Goal: Communication & Community: Connect with others

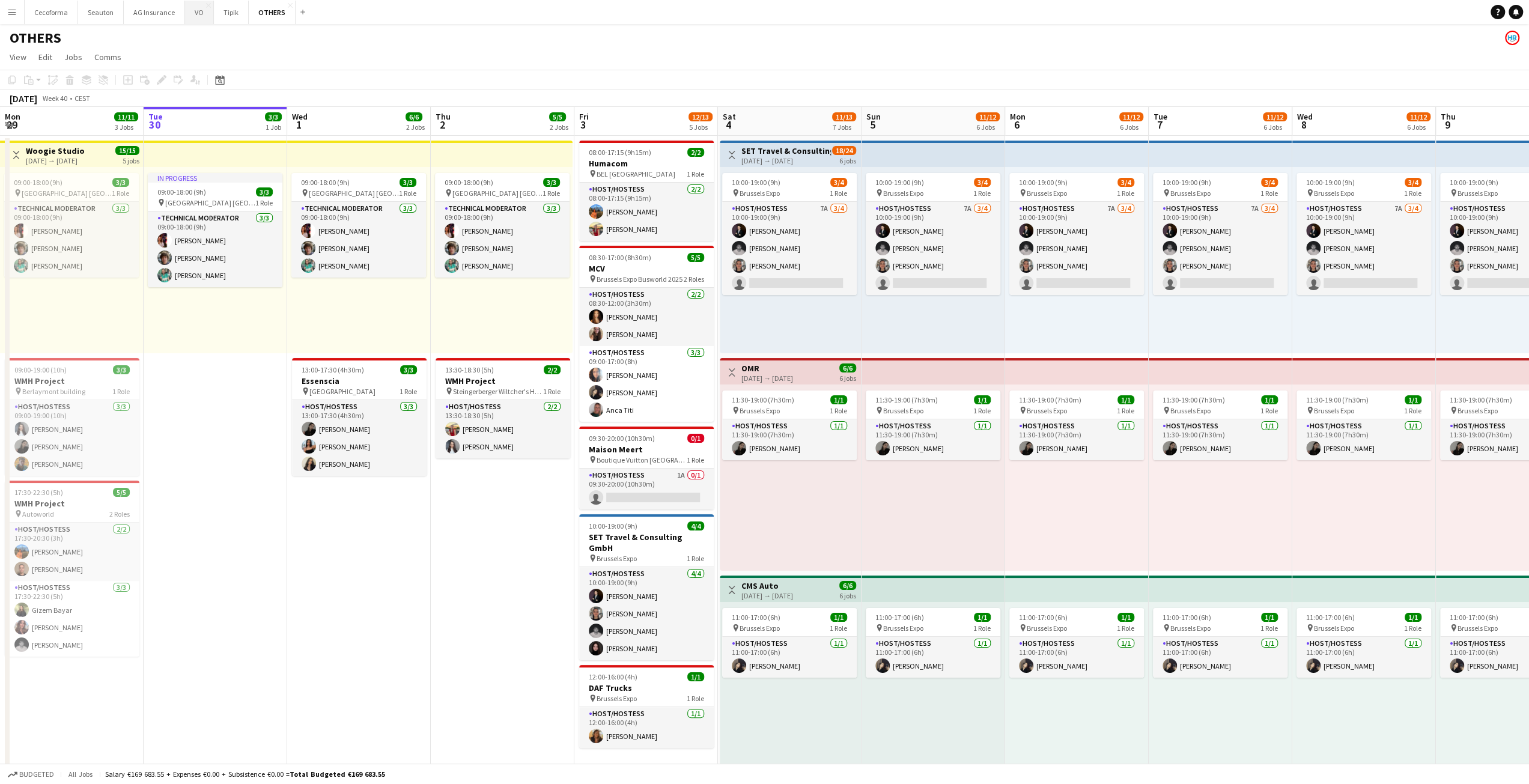
click at [198, 13] on button "VO Close" at bounding box center [199, 12] width 29 height 23
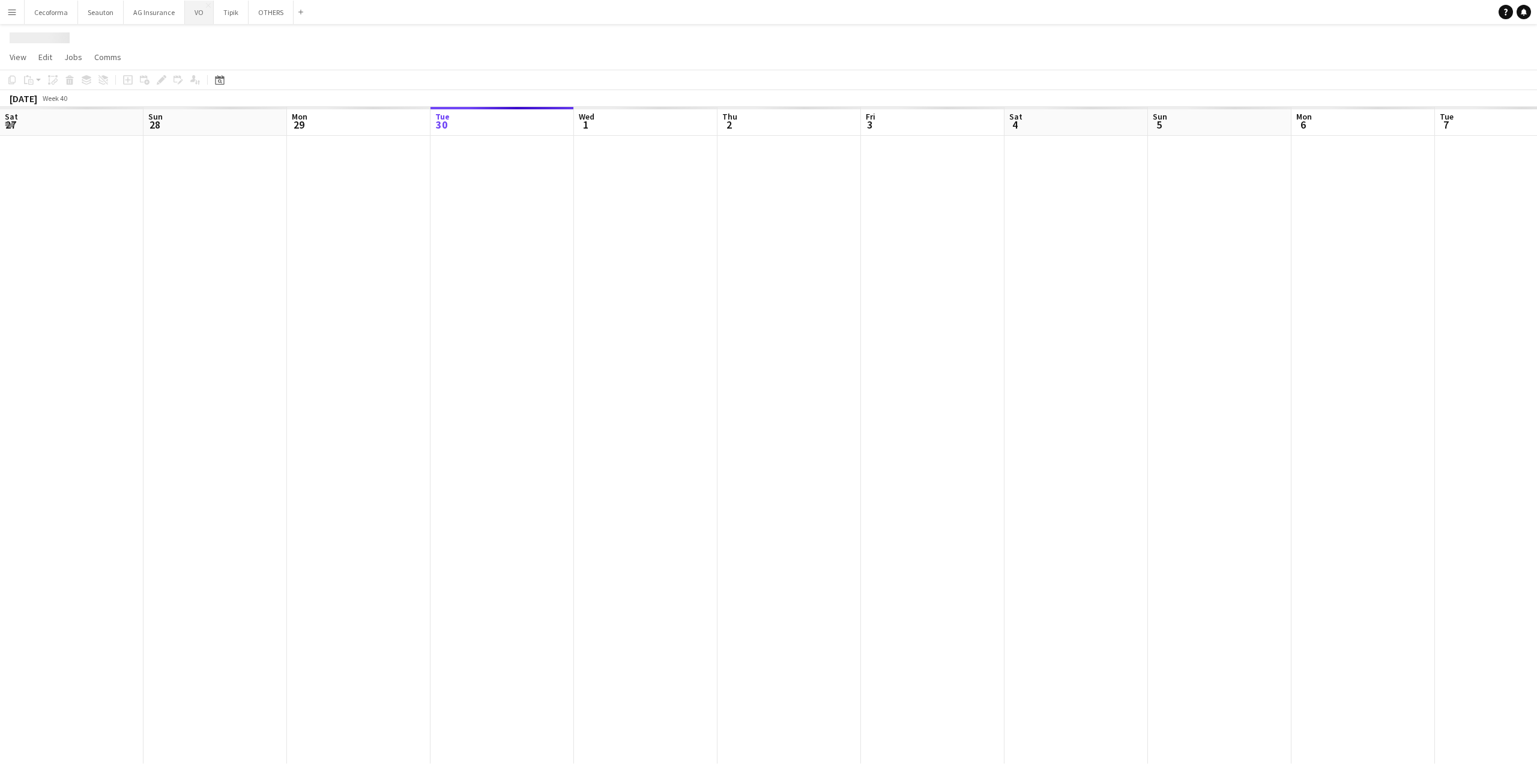
scroll to position [0, 287]
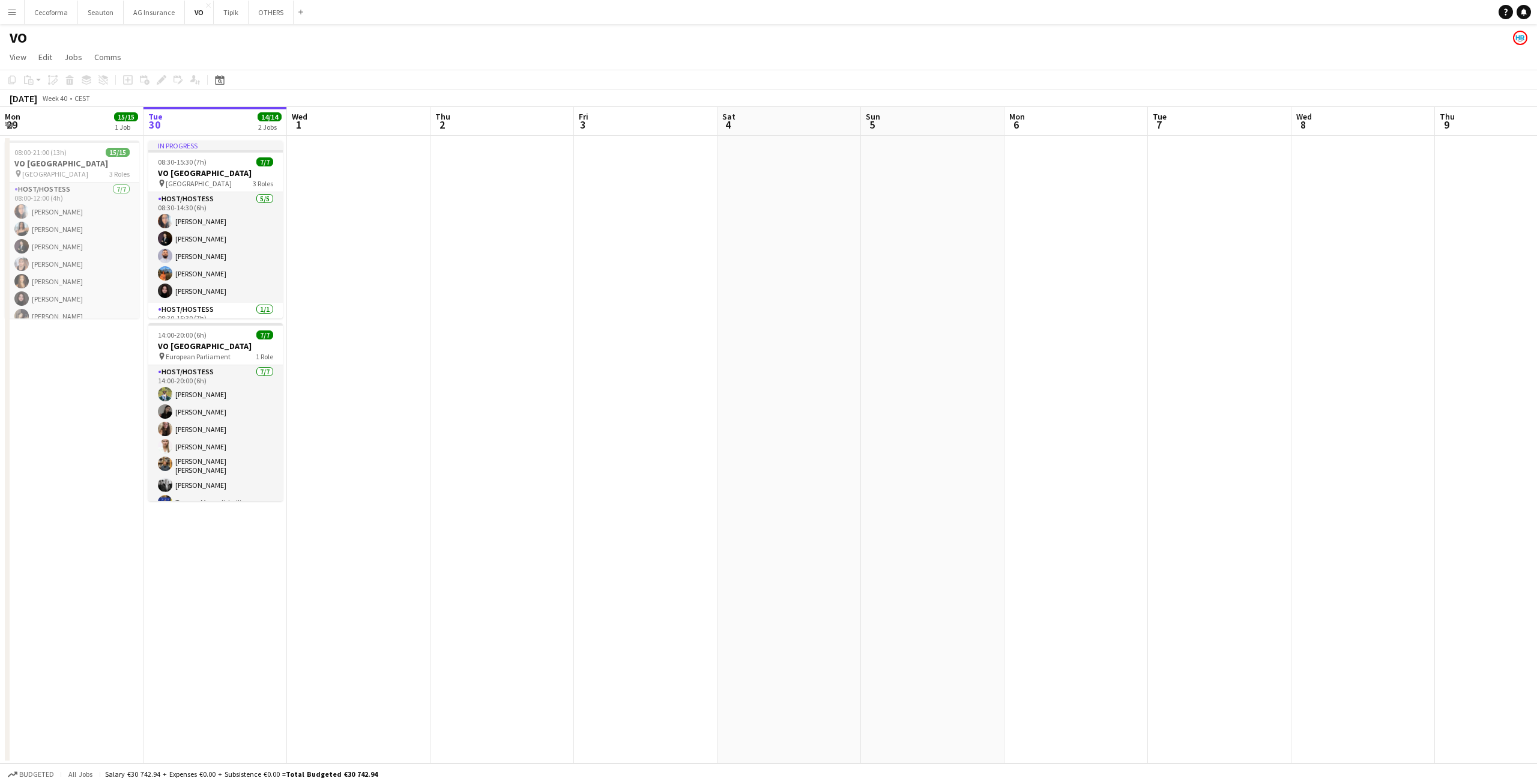
click at [16, 14] on app-icon "Menu" at bounding box center [12, 12] width 9 height 9
click at [46, 81] on link "Comms Comms" at bounding box center [61, 90] width 120 height 24
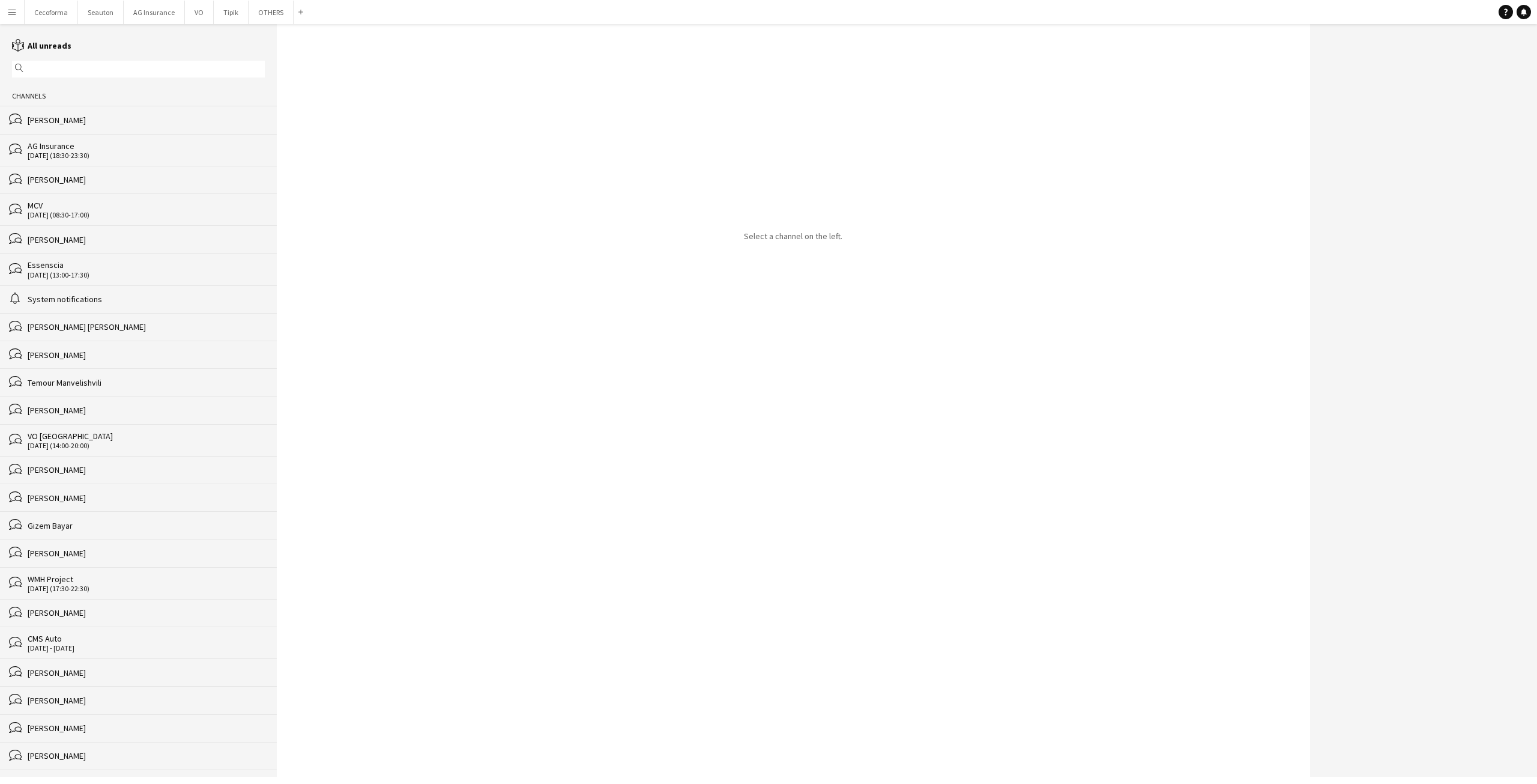
click at [45, 115] on div "[PERSON_NAME]" at bounding box center [146, 120] width 237 height 11
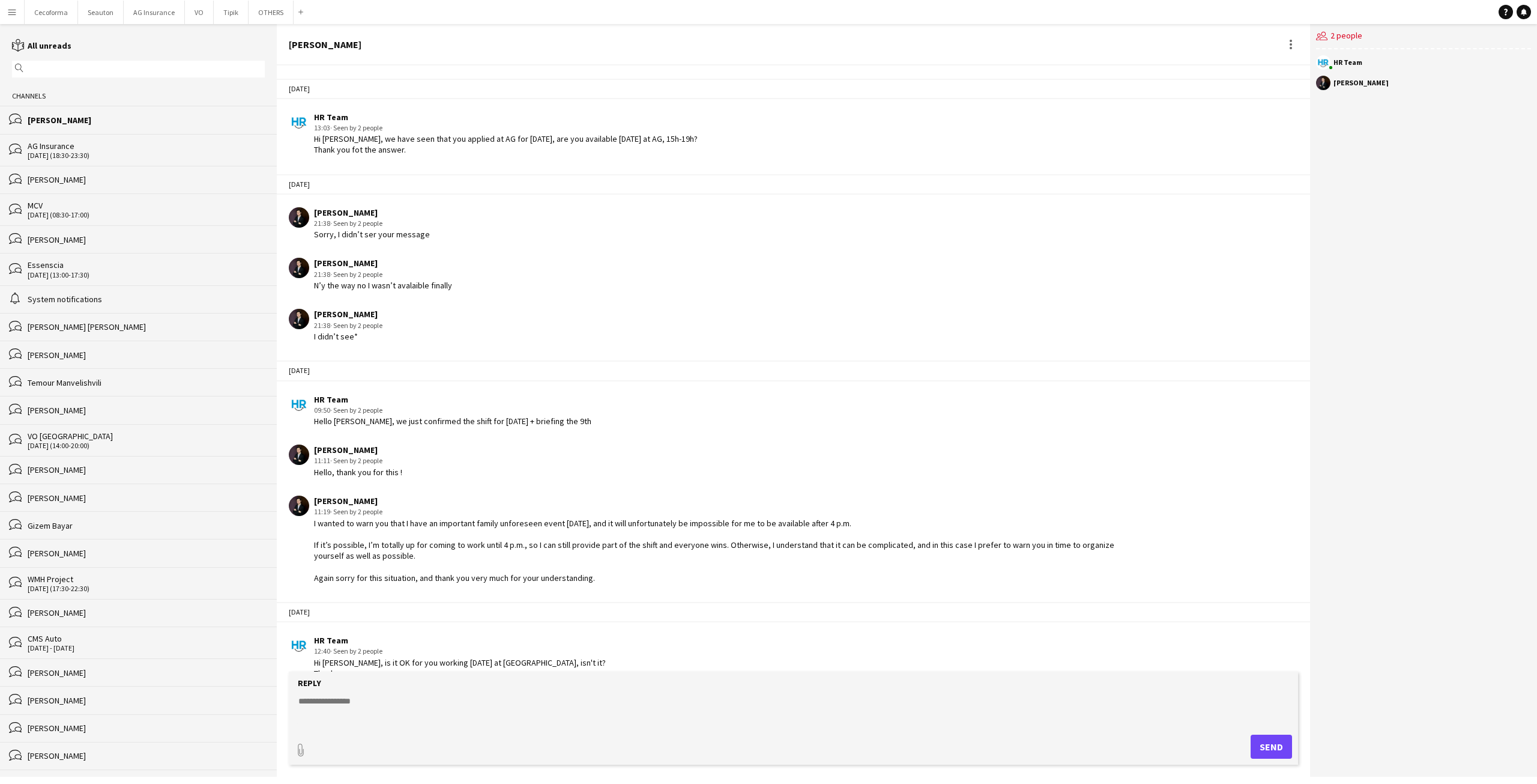
scroll to position [1242, 0]
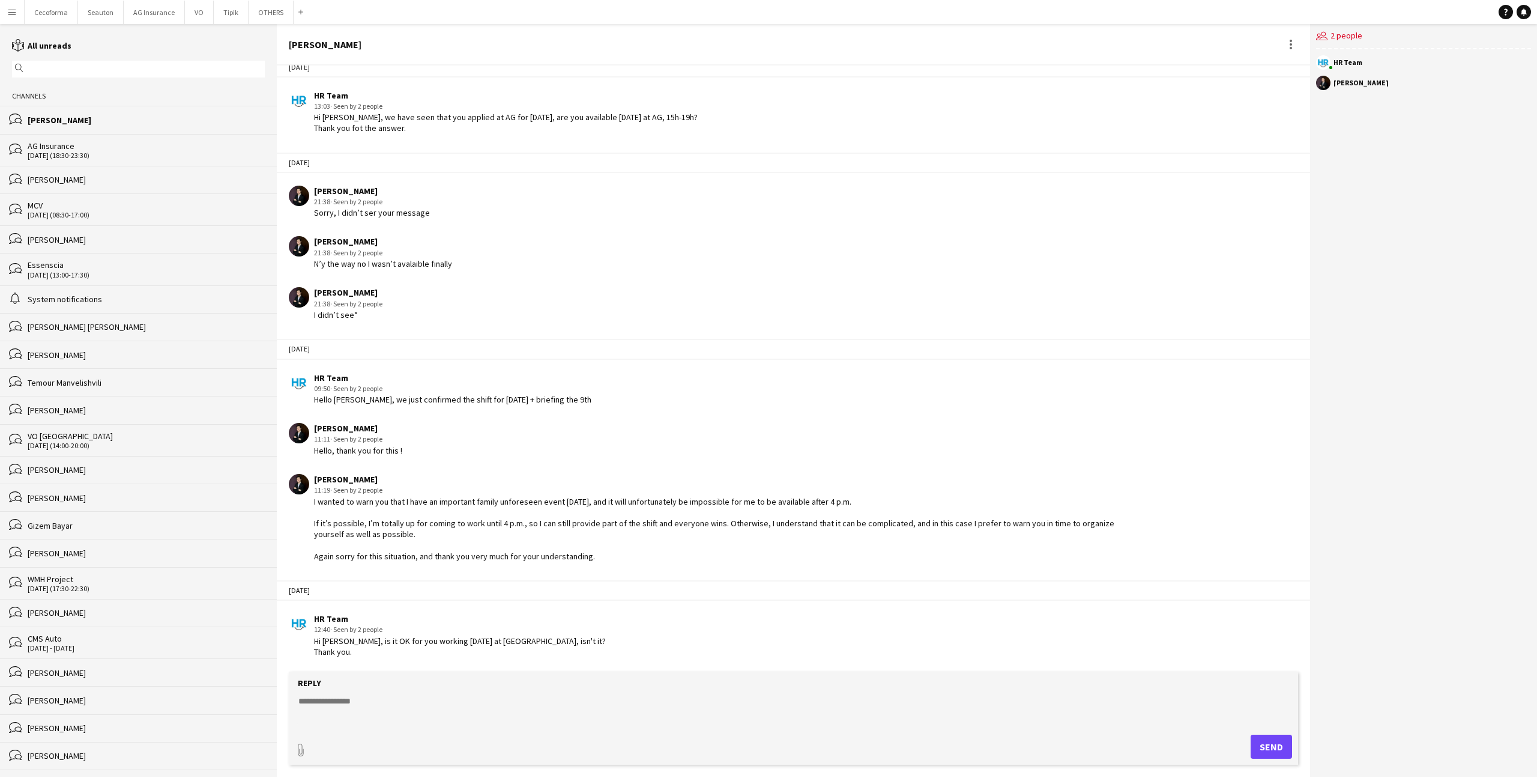
click at [91, 151] on div "[DATE] (18:30-23:30)" at bounding box center [146, 155] width 237 height 8
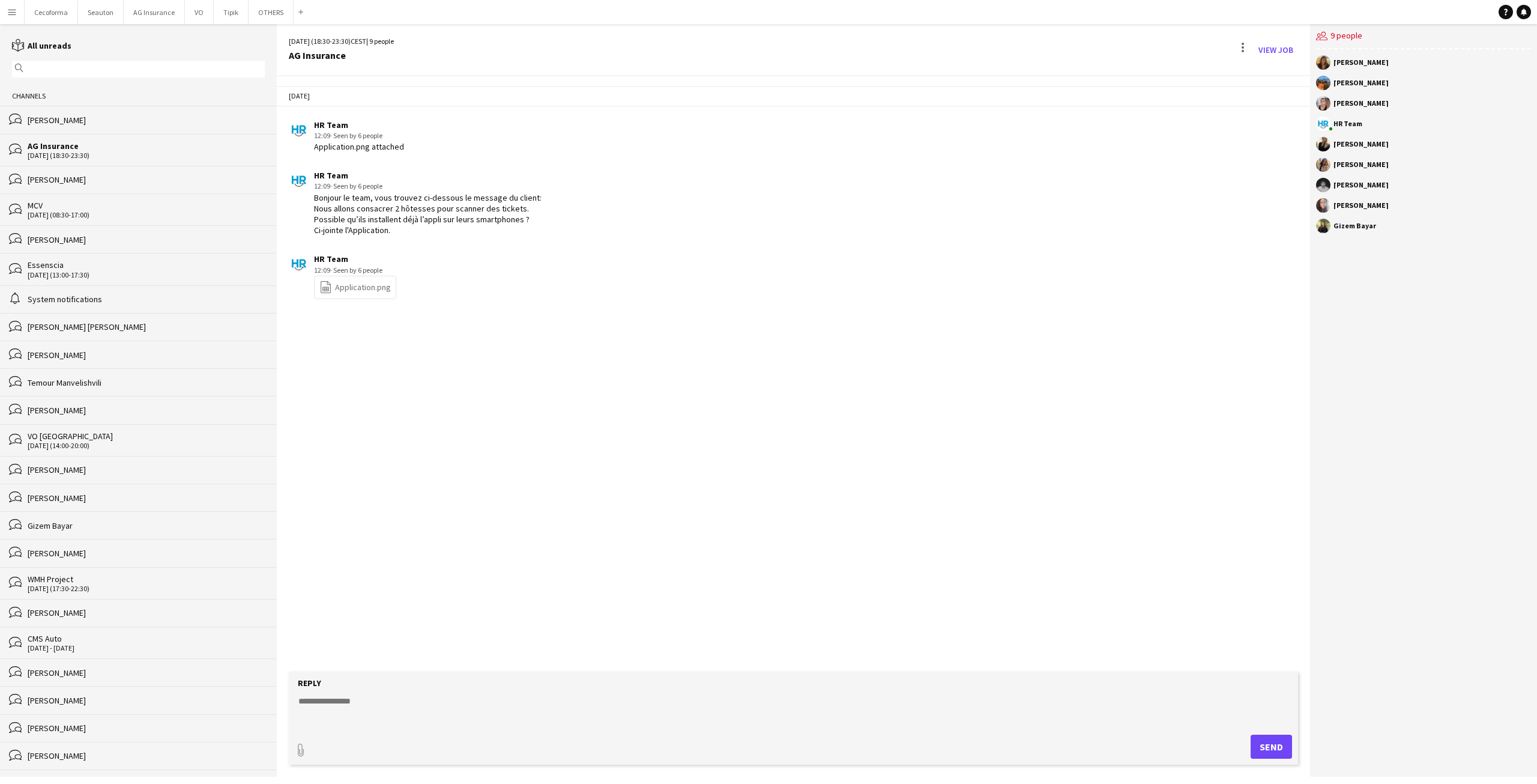
click at [91, 176] on div "[PERSON_NAME]" at bounding box center [146, 180] width 237 height 11
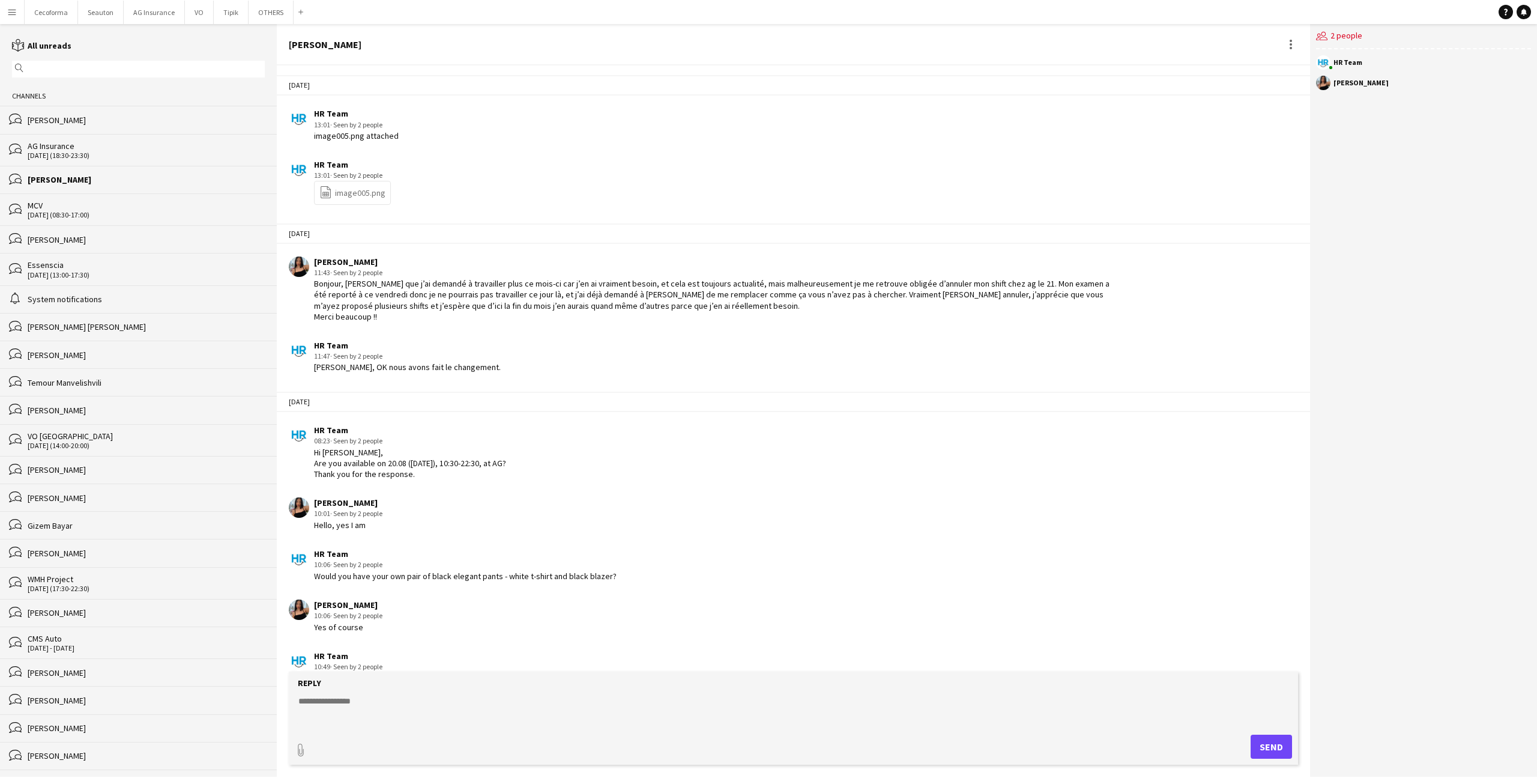
scroll to position [1275, 0]
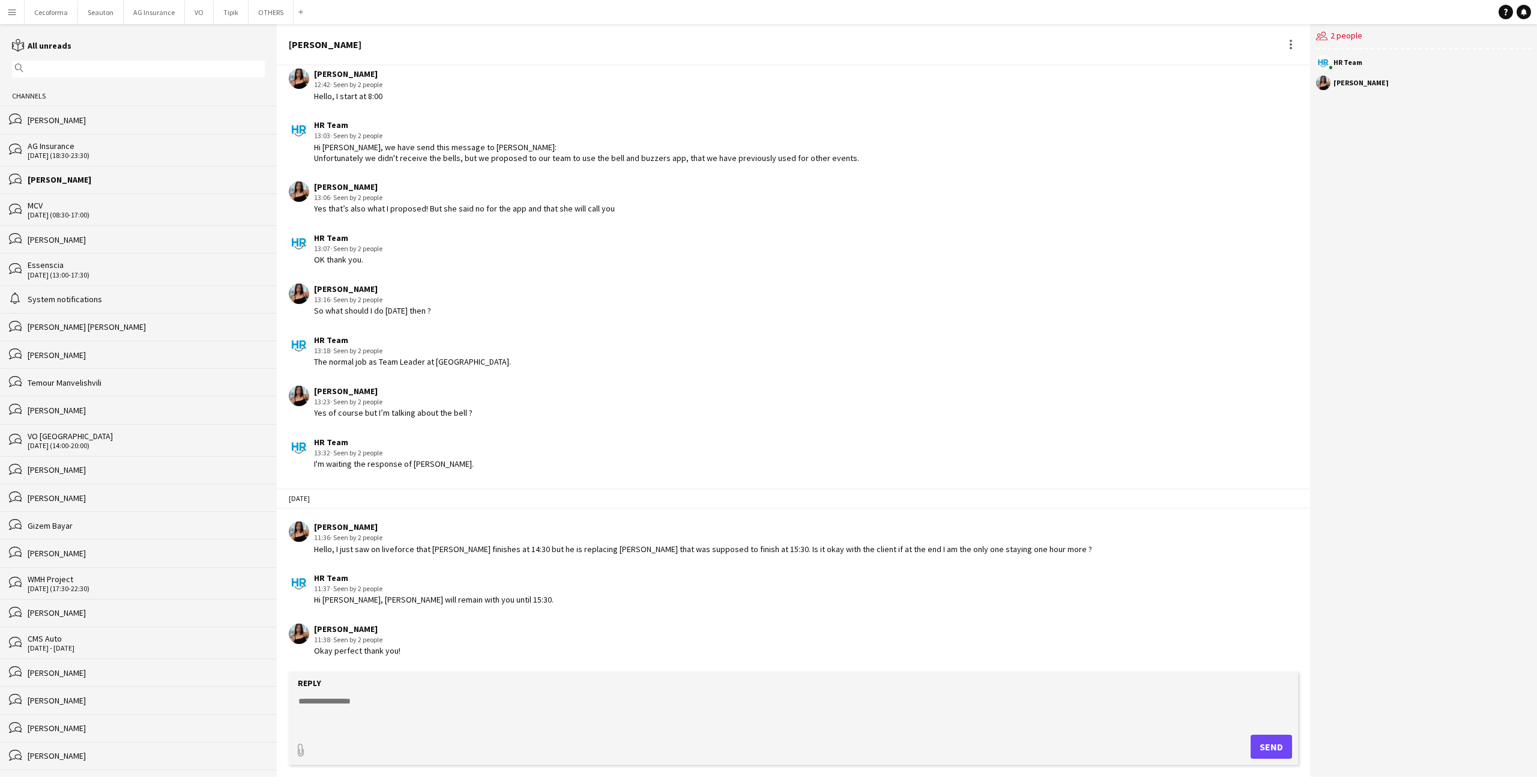
click at [91, 201] on div "MCV" at bounding box center [146, 206] width 237 height 11
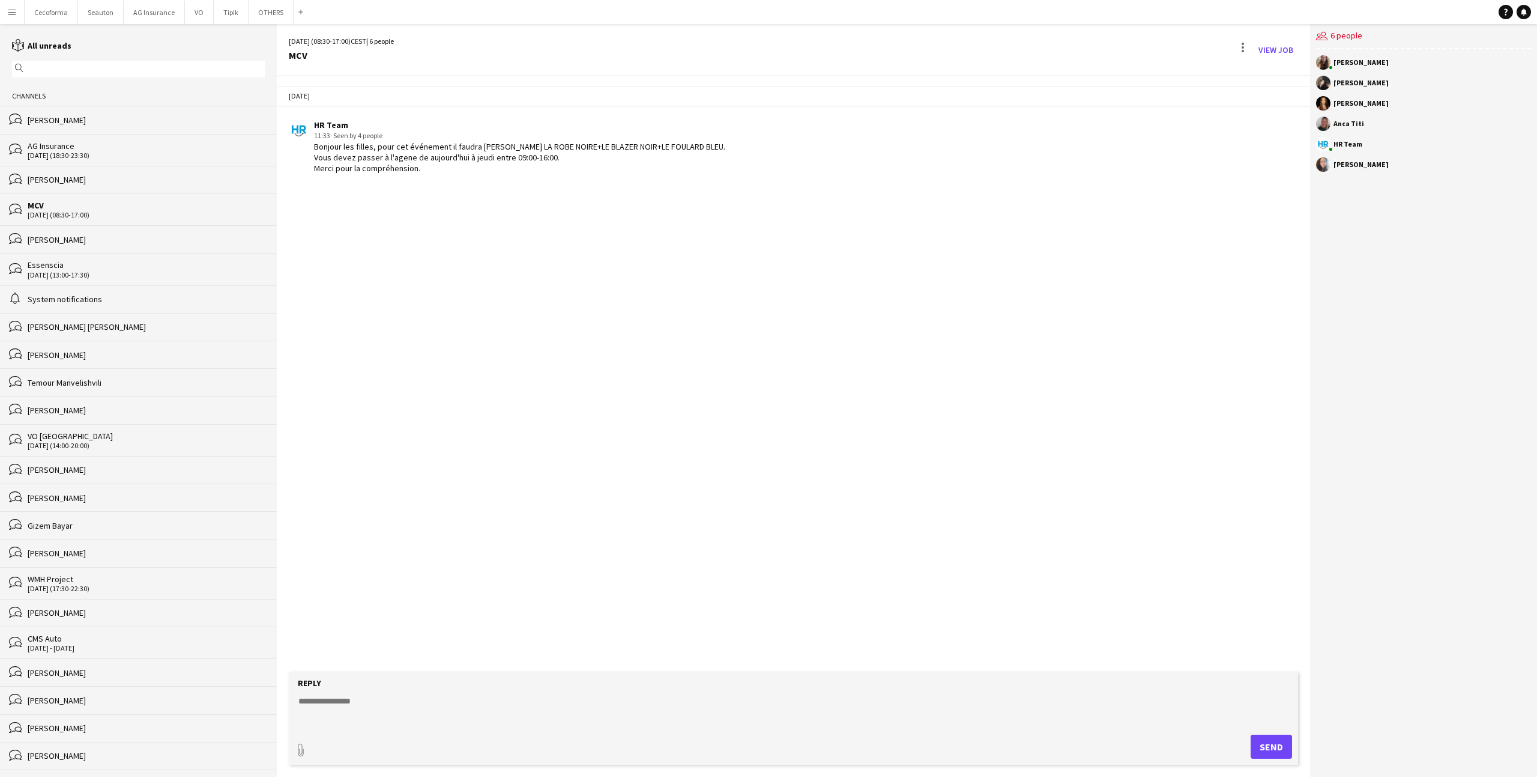
click at [56, 326] on div "[PERSON_NAME] [PERSON_NAME]" at bounding box center [146, 327] width 237 height 11
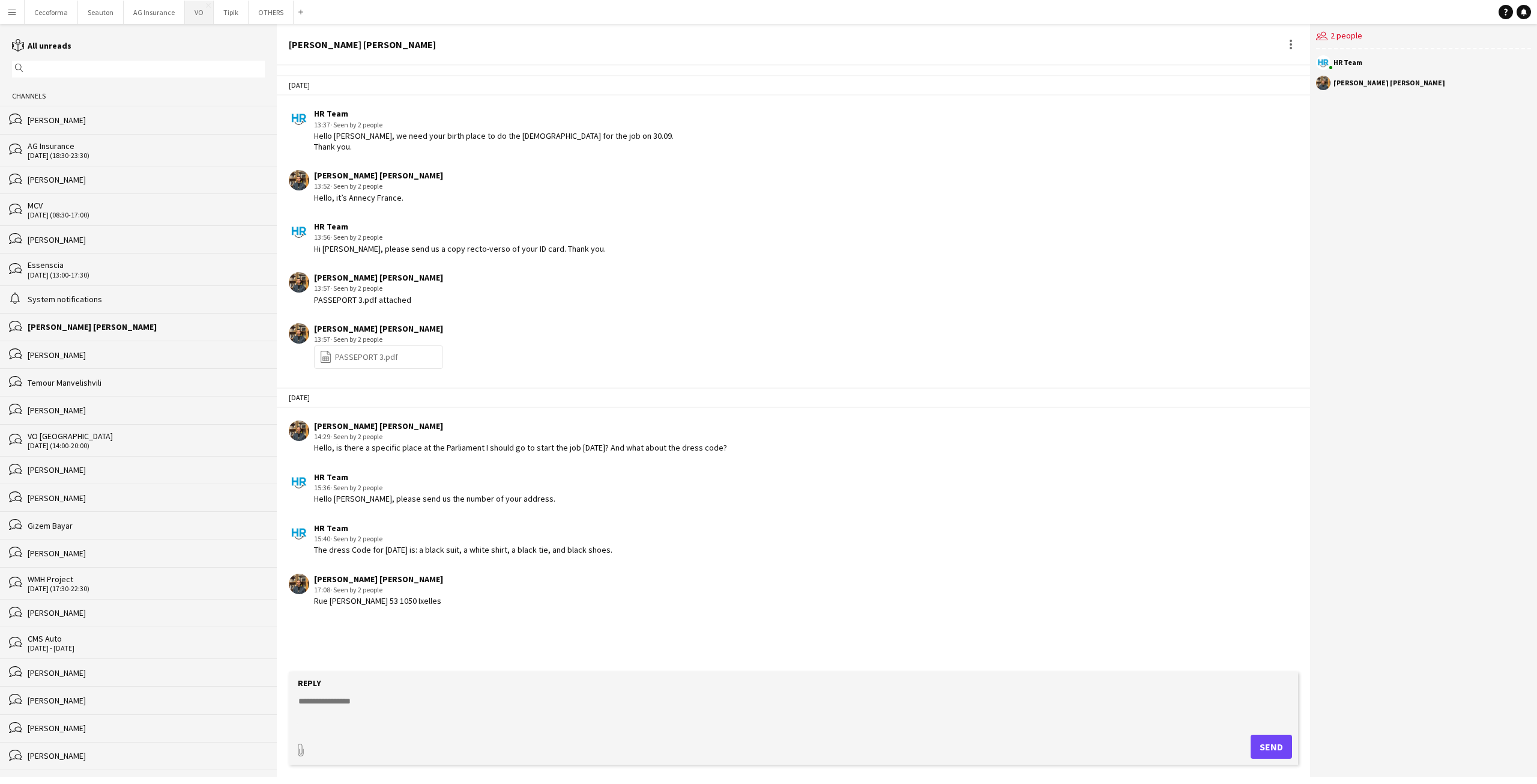
click at [188, 5] on button "VO Close" at bounding box center [199, 12] width 29 height 23
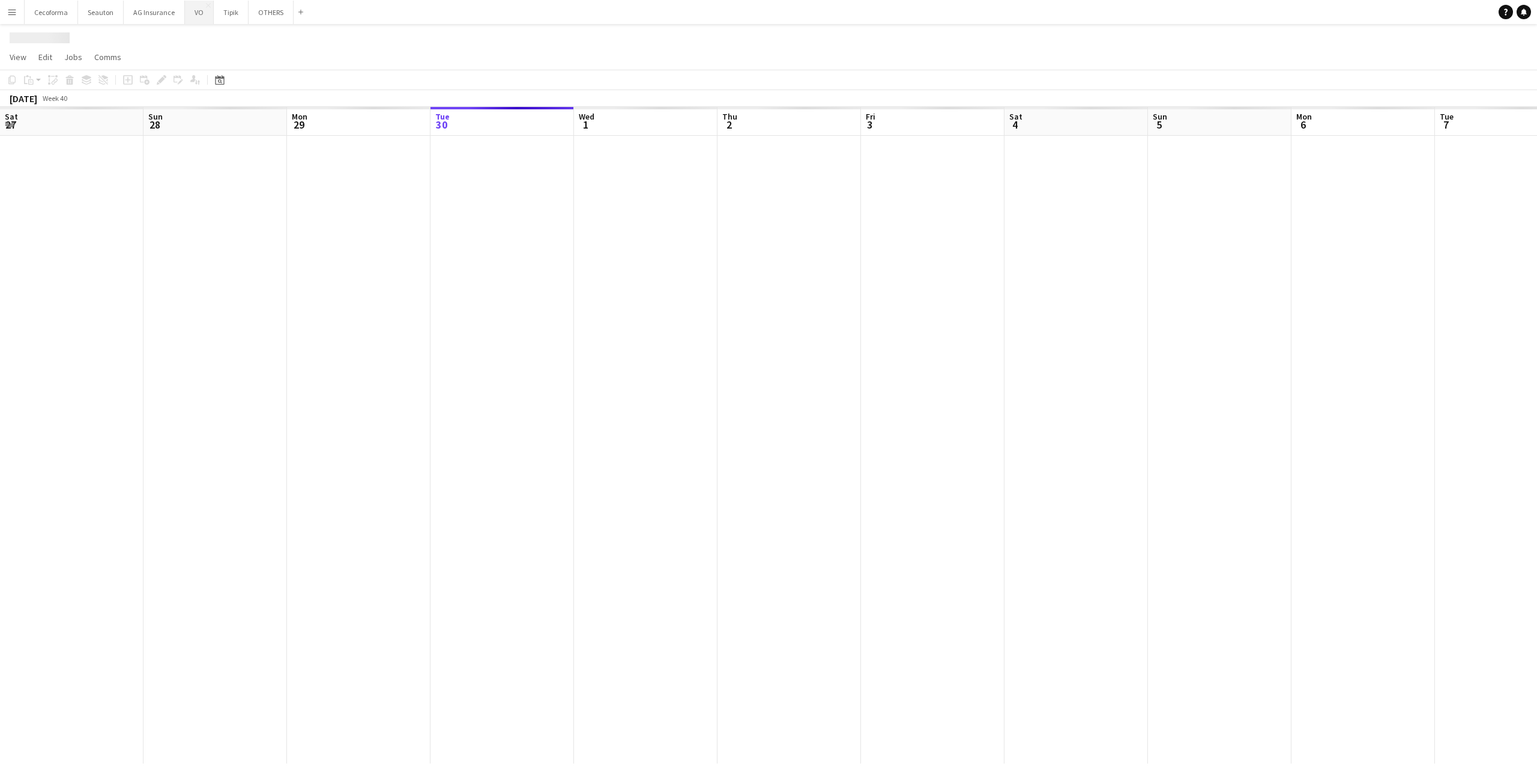
scroll to position [0, 287]
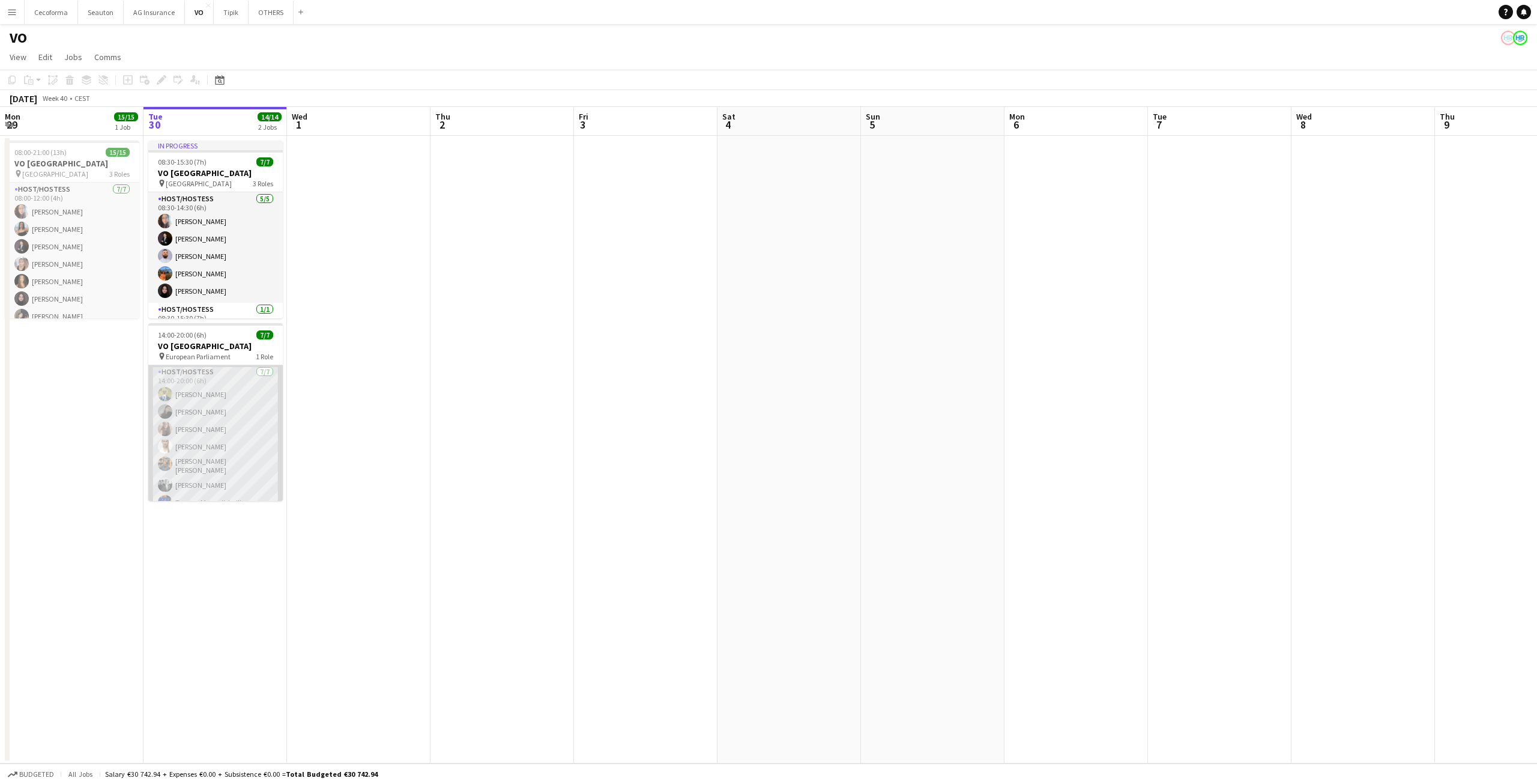
click at [226, 405] on app-card-role "Host/Hostess [DATE] 14:00-20:00 (6h) [PERSON_NAME] [PERSON_NAME] Rapcea [PERSON…" at bounding box center [216, 439] width 135 height 149
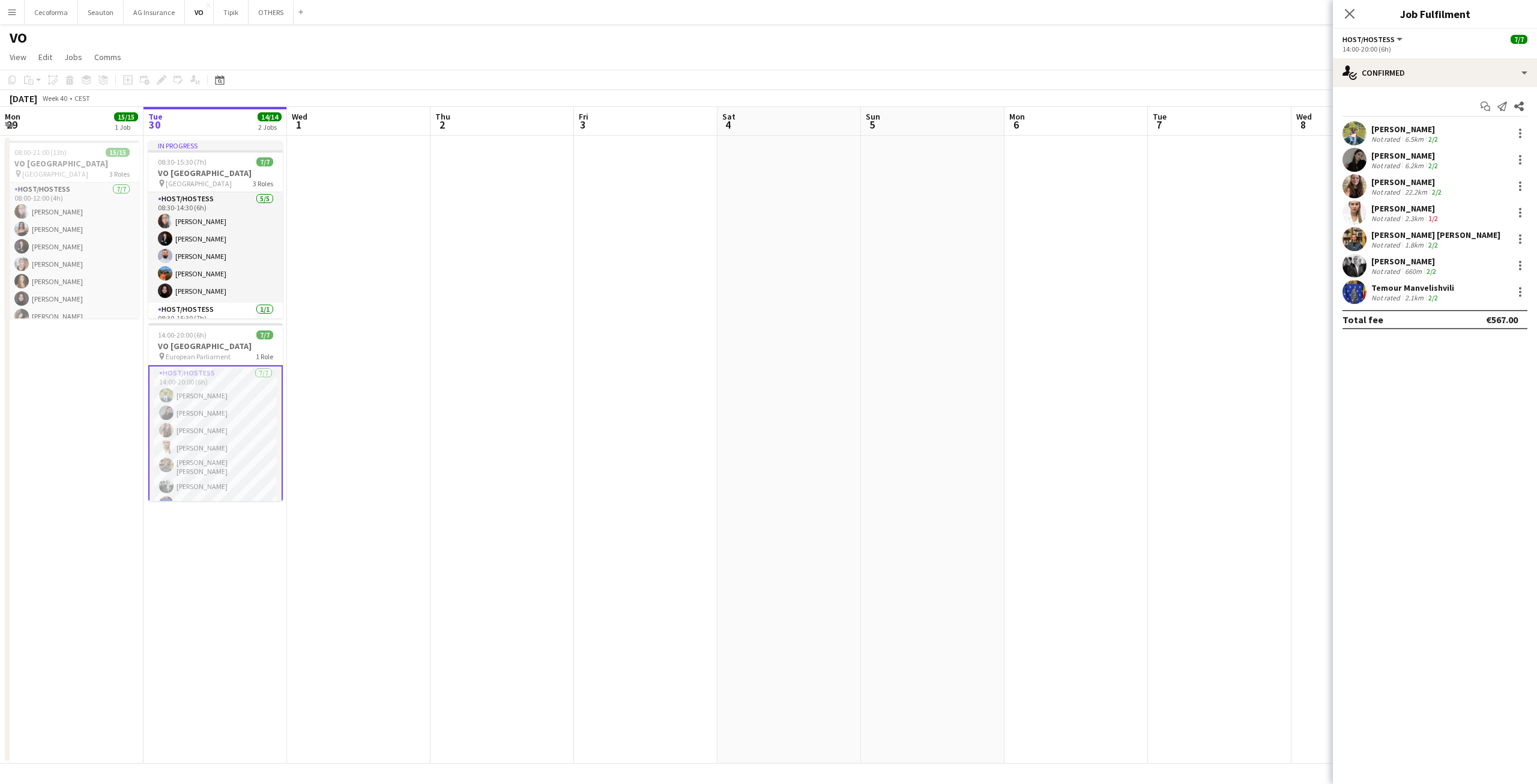
click at [226, 405] on app-card-role "Host/Hostess [DATE] 14:00-20:00 (6h) [PERSON_NAME] [PERSON_NAME] Rapcea [PERSON…" at bounding box center [216, 440] width 135 height 151
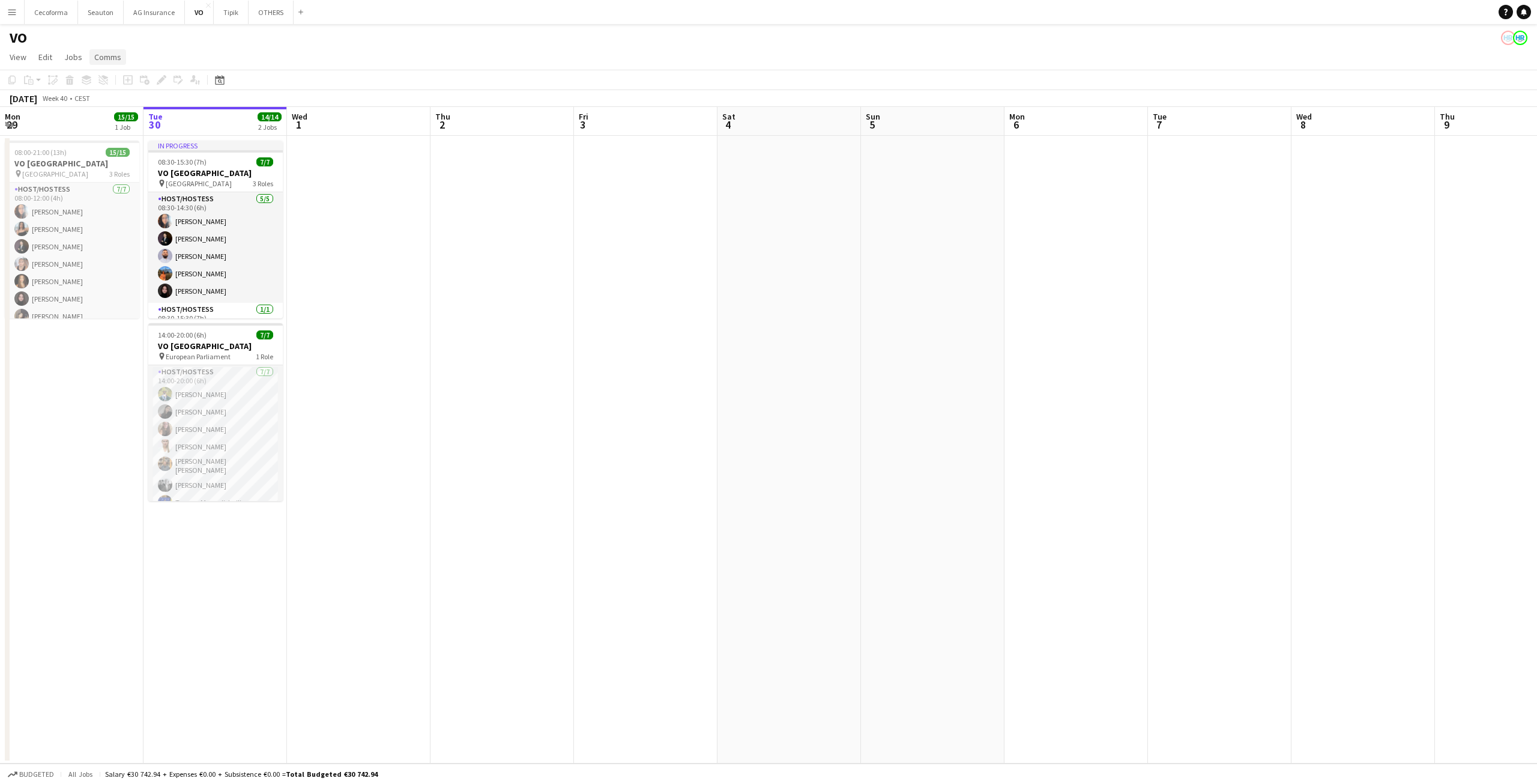
click at [113, 57] on span "Comms" at bounding box center [107, 57] width 27 height 11
click at [373, 334] on app-date-cell at bounding box center [358, 449] width 143 height 627
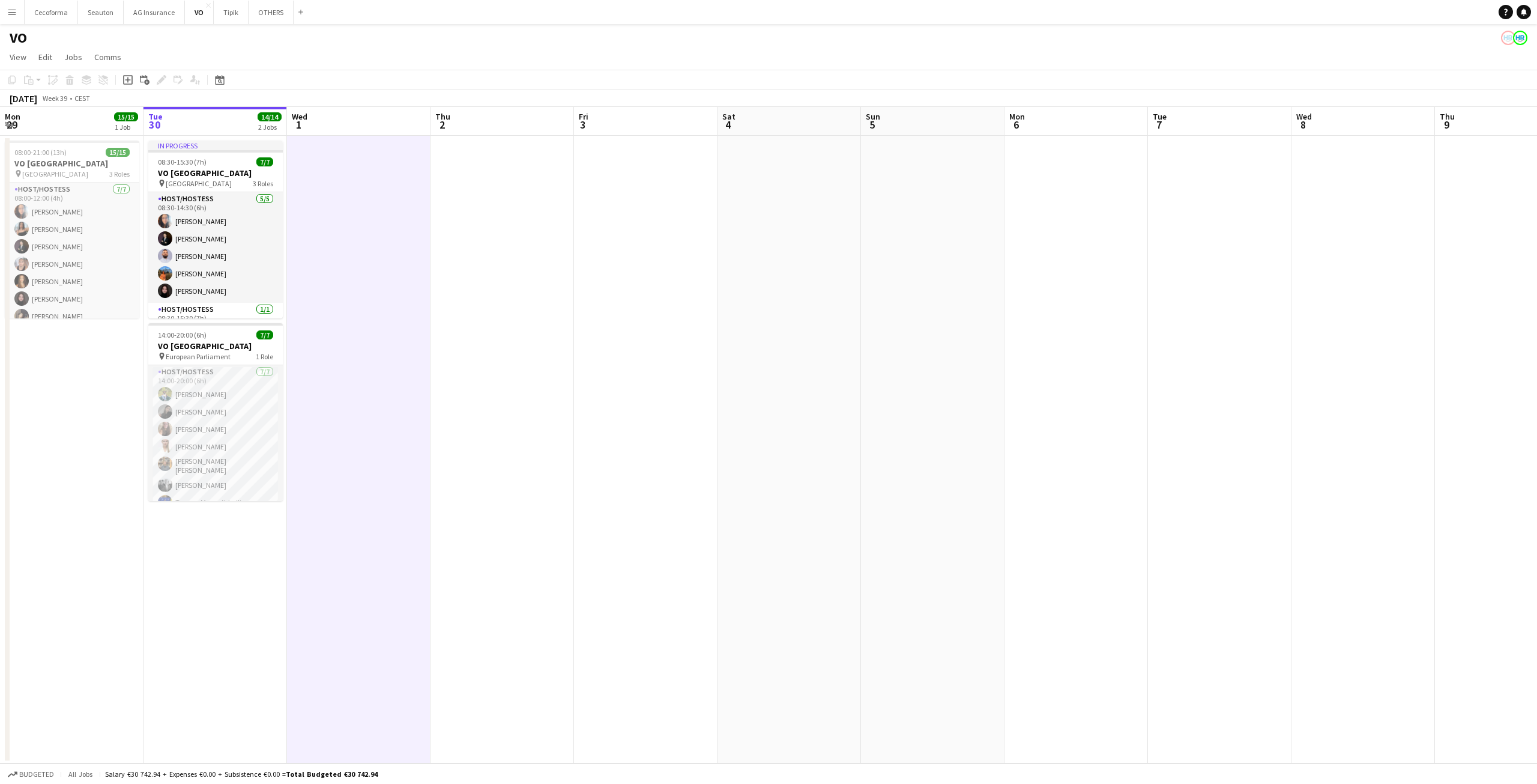
scroll to position [0, 286]
click at [207, 333] on div "14:00-20:00 (6h) 7/7" at bounding box center [216, 335] width 135 height 9
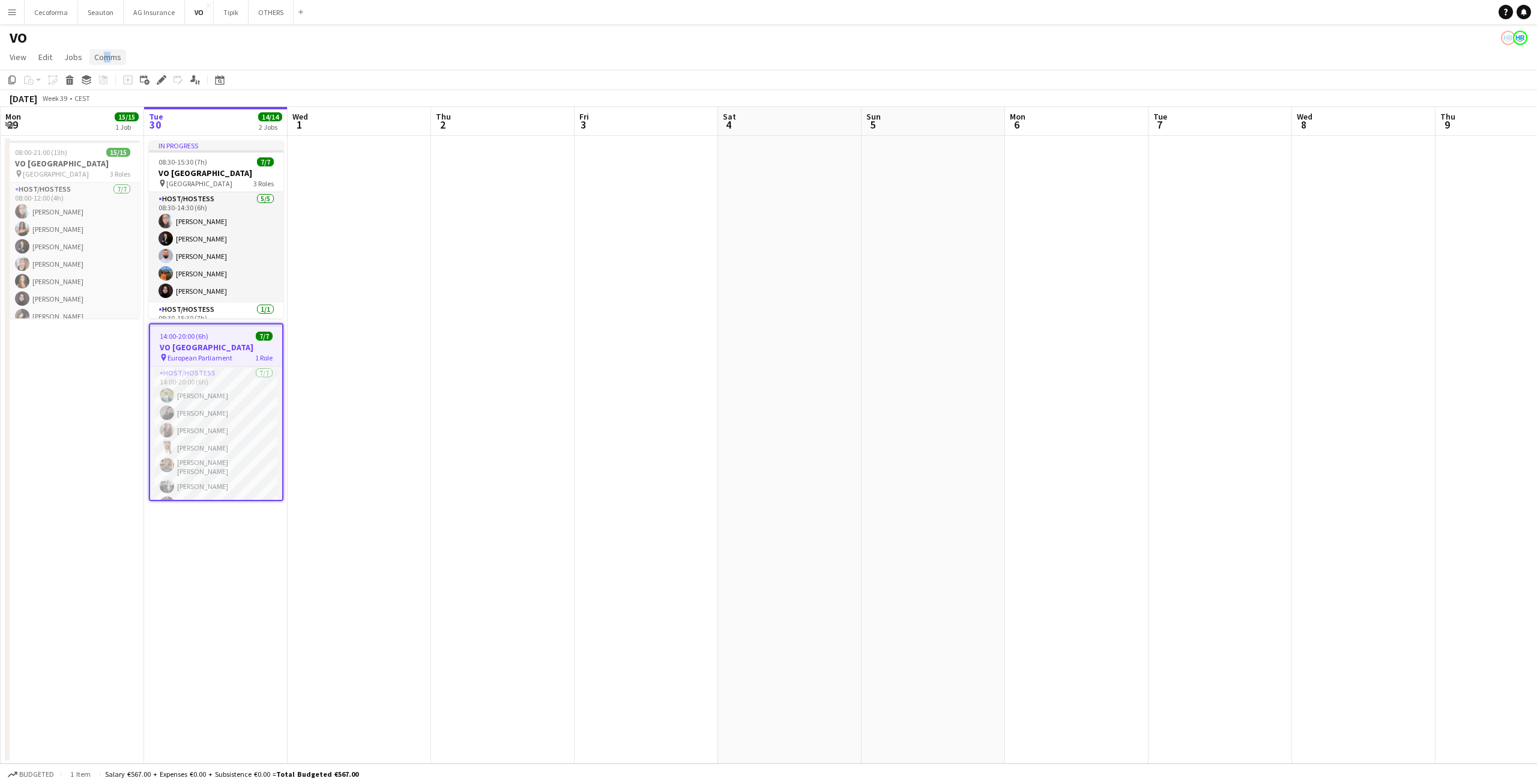
click at [101, 57] on span "Comms" at bounding box center [107, 57] width 27 height 11
click at [114, 109] on span "Create chat" at bounding box center [120, 108] width 42 height 11
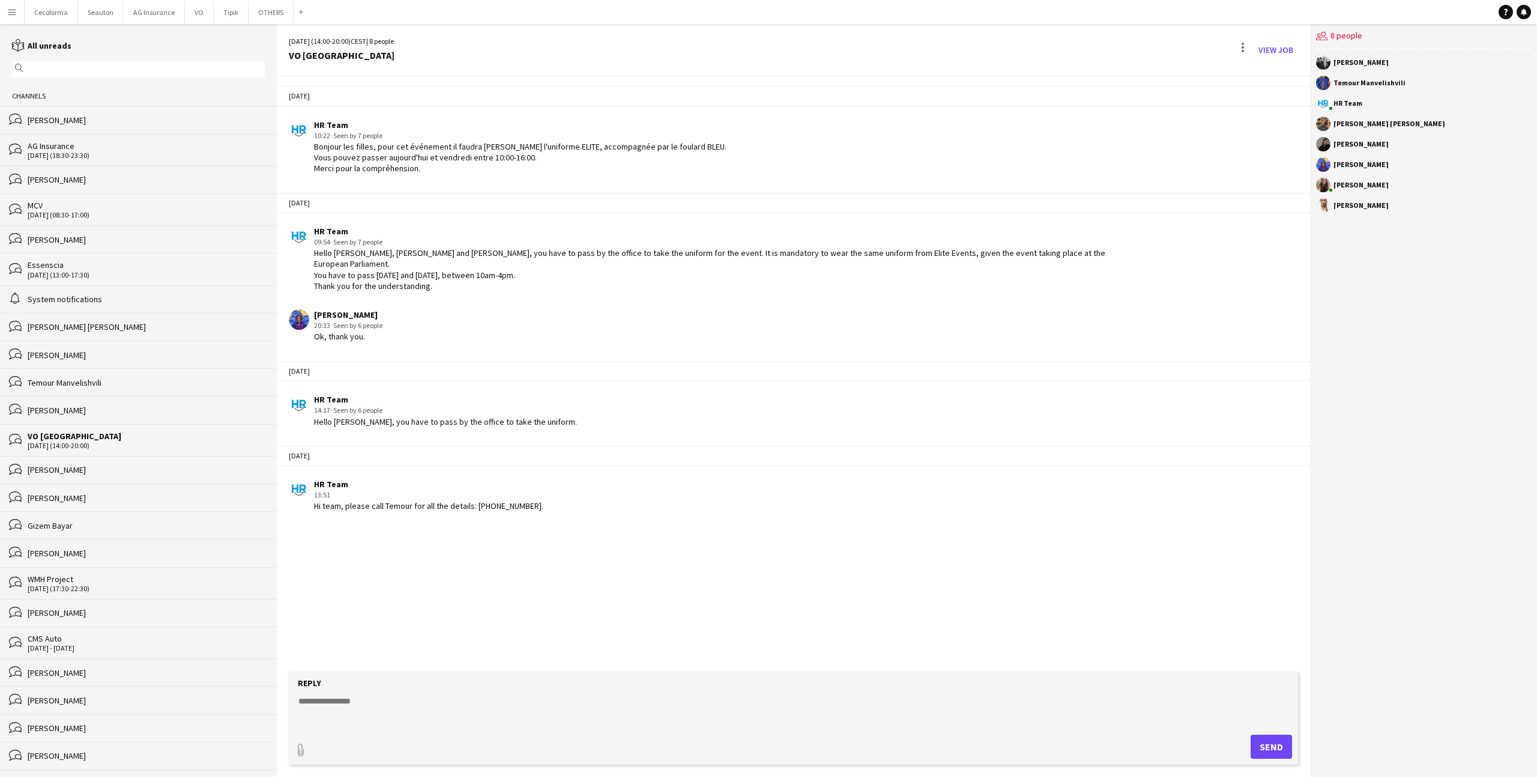
click at [447, 537] on div "[DATE] HR Team 10:22 · Seen by 7 people Bonjour les filles, pour cet événement …" at bounding box center [793, 374] width 1034 height 595
drag, startPoint x: 531, startPoint y: 495, endPoint x: 477, endPoint y: 489, distance: 54.3
click at [477, 489] on div "HR Team 13:51 Hi team, please call Temour for all the details: [PHONE_NUMBER]." at bounding box center [702, 495] width 827 height 33
click at [483, 595] on div "[DATE] HR Team 10:22 · Seen by 7 people Bonjour les filles, pour cet événement …" at bounding box center [793, 374] width 1034 height 595
click at [1015, 528] on div "[DATE] HR Team 10:22 · Seen by 7 people Bonjour les filles, pour cet événement …" at bounding box center [793, 374] width 1034 height 595
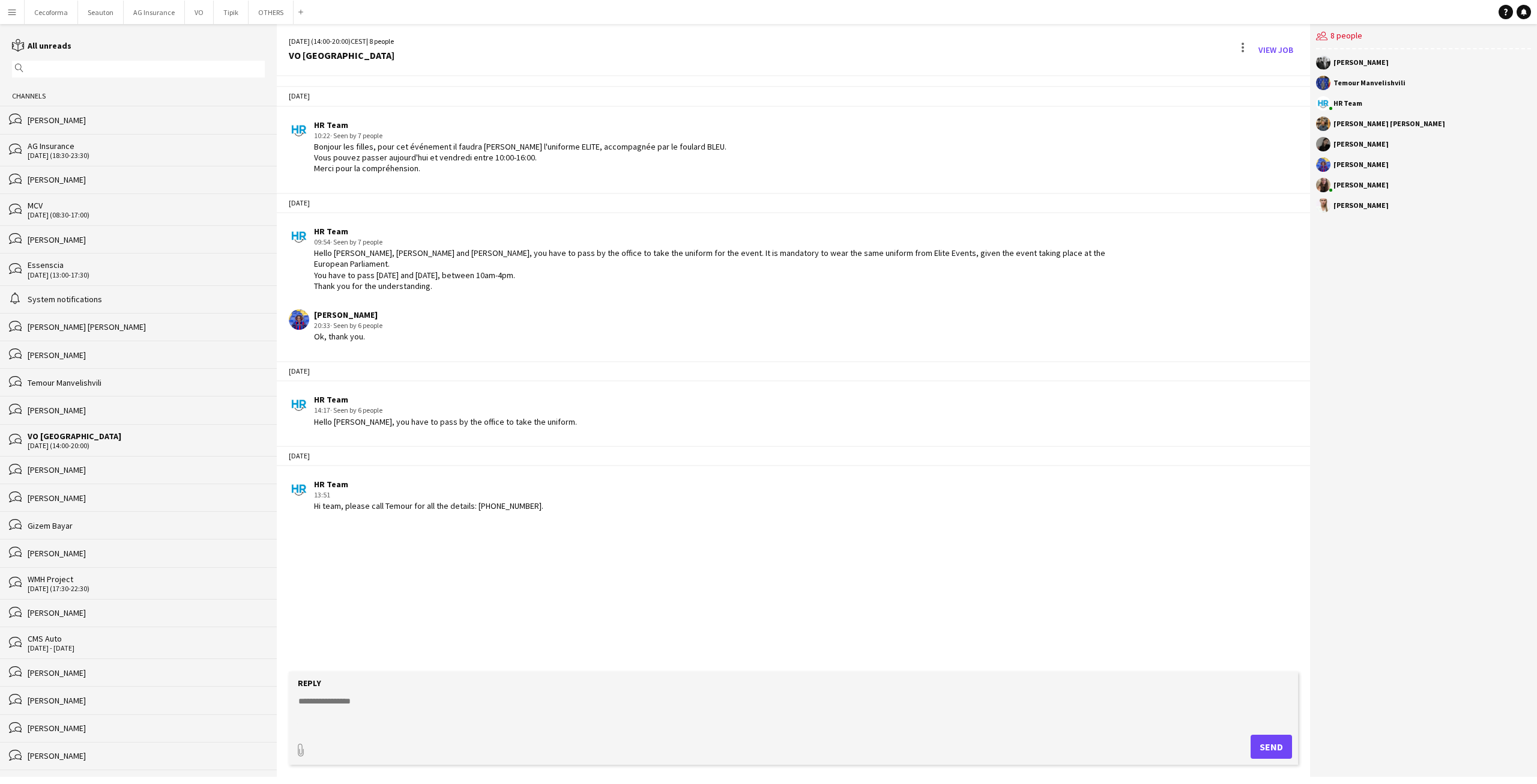
click at [931, 521] on div "[DATE] HR Team 10:22 · Seen by 7 people Bonjour les filles, pour cet événement …" at bounding box center [793, 374] width 1034 height 595
click at [100, 381] on div "Temour Manvelishvili" at bounding box center [146, 382] width 237 height 11
